Goal: Task Accomplishment & Management: Manage account settings

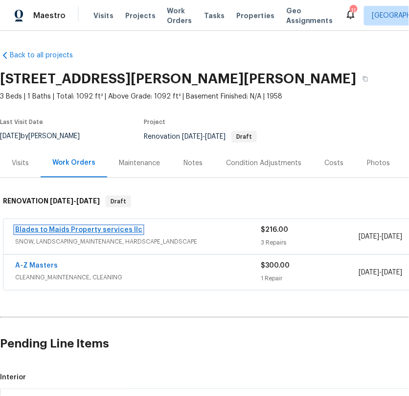
click at [75, 229] on link "Blades to Maids Property services llc" at bounding box center [78, 229] width 127 height 7
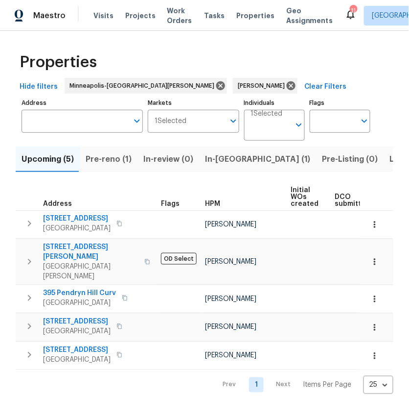
click at [116, 157] on span "Pre-reno (1)" at bounding box center [109, 159] width 46 height 14
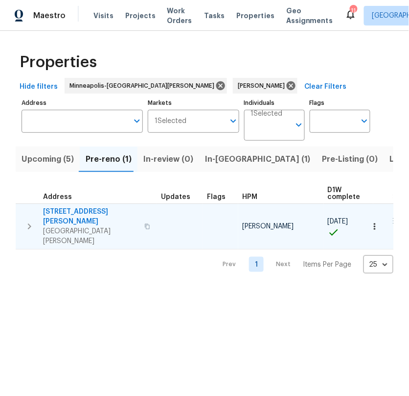
click at [63, 210] on span "[STREET_ADDRESS][PERSON_NAME]" at bounding box center [91, 217] width 96 height 20
click at [374, 221] on icon "button" at bounding box center [375, 226] width 10 height 10
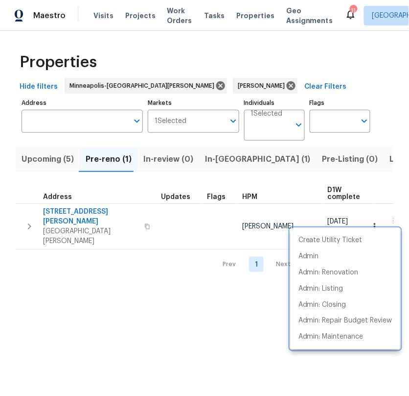
click at [28, 216] on div at bounding box center [204, 198] width 409 height 396
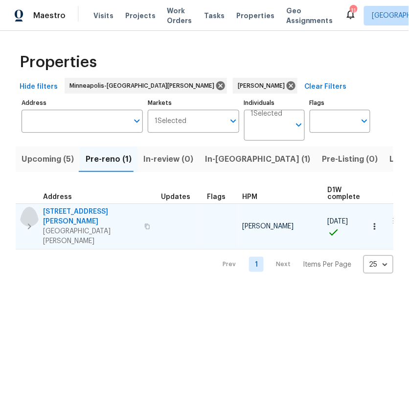
click at [29, 222] on button "button" at bounding box center [30, 226] width 20 height 39
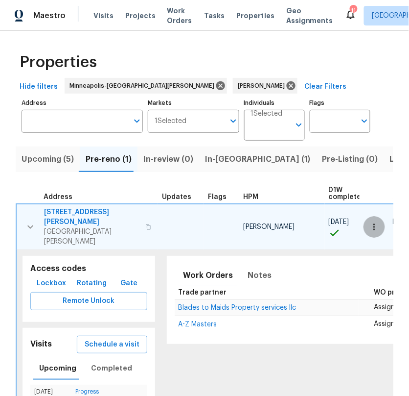
click at [370, 222] on icon "button" at bounding box center [375, 227] width 10 height 10
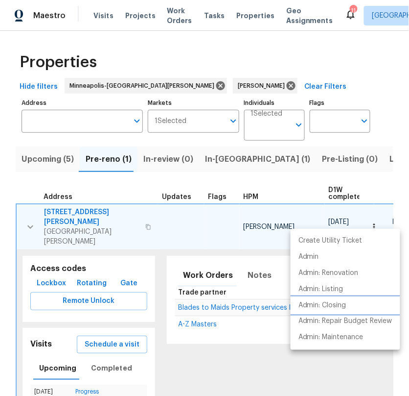
click at [317, 305] on p "Admin: Closing" at bounding box center [323, 305] width 48 height 10
